Goal: Information Seeking & Learning: Learn about a topic

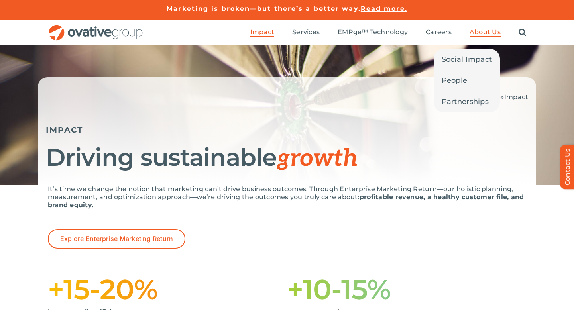
click at [485, 32] on span "About Us" at bounding box center [484, 32] width 31 height 8
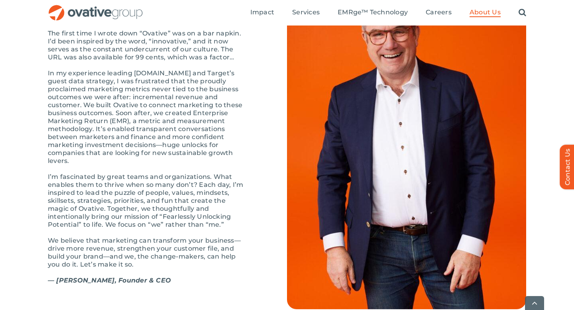
scroll to position [884, 0]
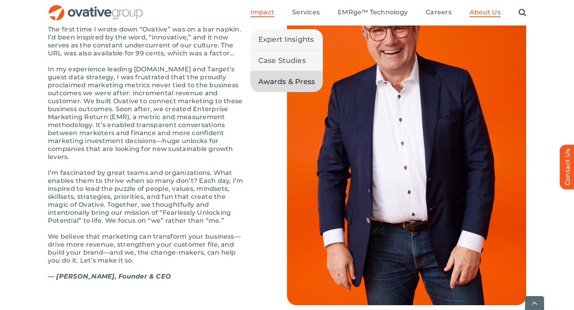
click at [276, 77] on span "Awards & Press" at bounding box center [286, 81] width 57 height 11
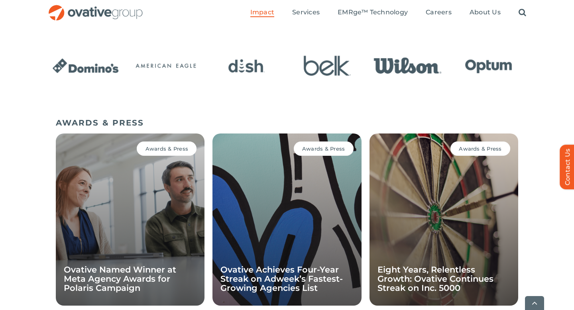
scroll to position [475, 0]
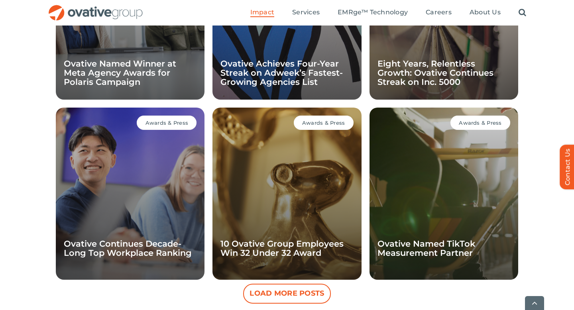
scroll to position [706, 0]
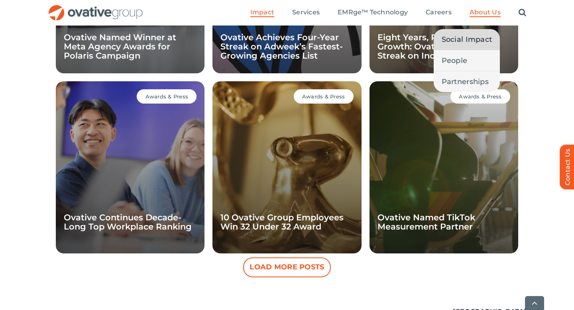
click at [460, 41] on span "Social Impact" at bounding box center [467, 39] width 51 height 11
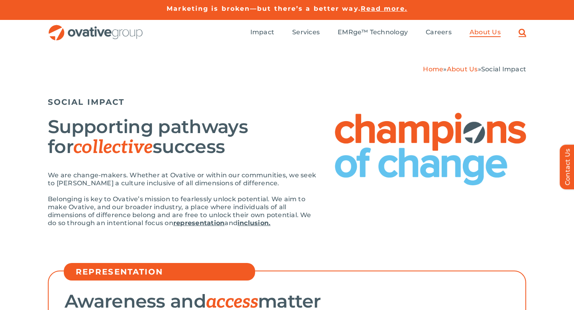
click at [522, 30] on link "Search" at bounding box center [522, 32] width 8 height 9
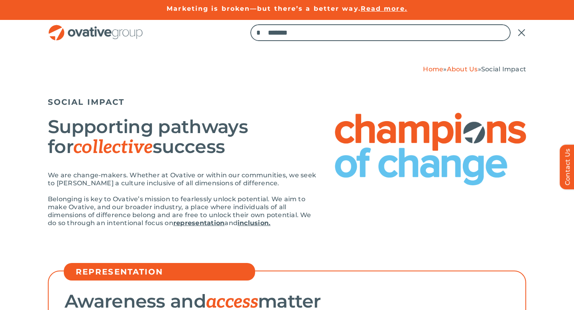
type input "*******"
click at [250, 24] on input "*" at bounding box center [258, 32] width 17 height 17
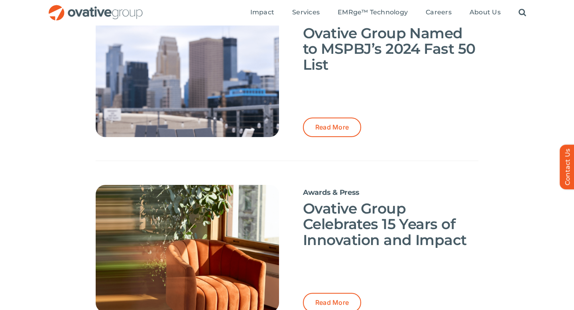
scroll to position [754, 0]
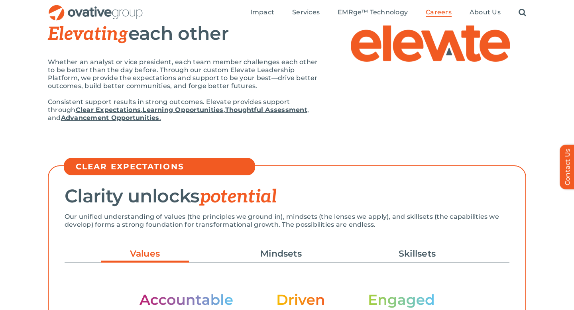
scroll to position [85, 0]
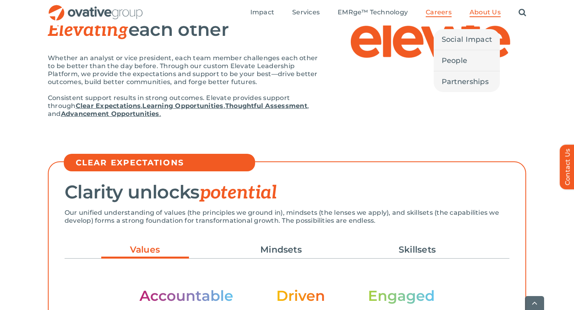
click at [483, 12] on span "About Us" at bounding box center [484, 12] width 31 height 8
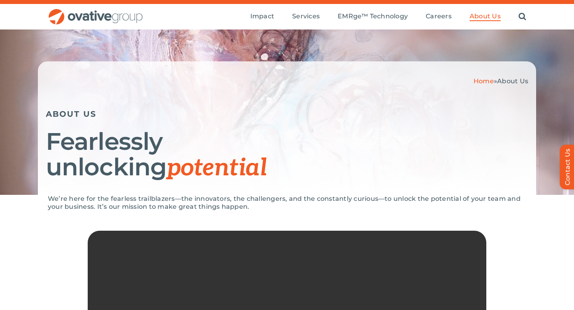
scroll to position [17, 0]
